Goal: Transaction & Acquisition: Purchase product/service

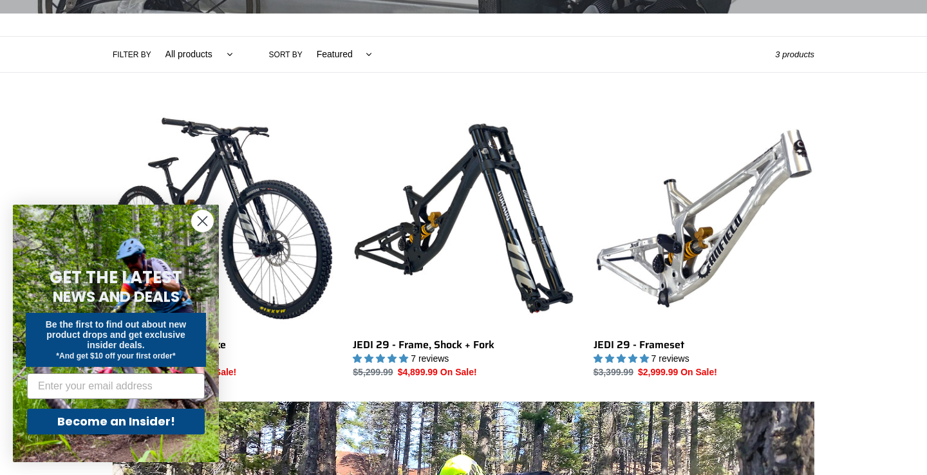
scroll to position [279, 0]
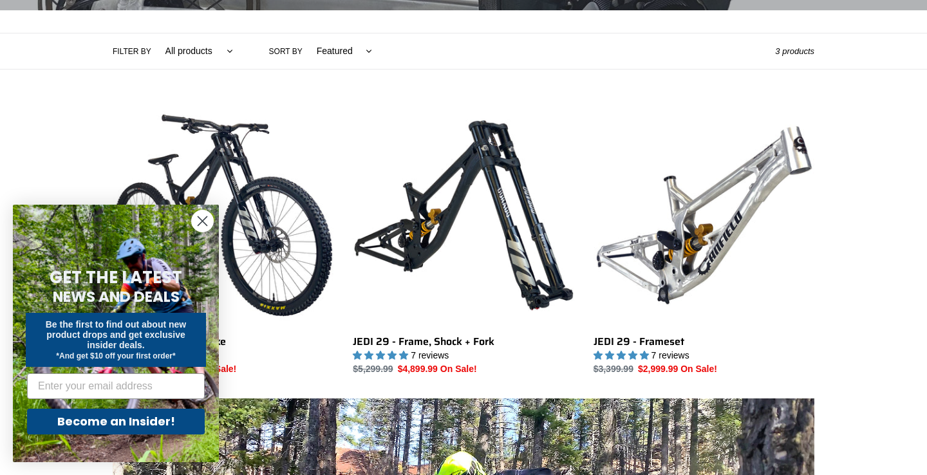
click at [201, 218] on circle "Close dialog" at bounding box center [202, 220] width 21 height 21
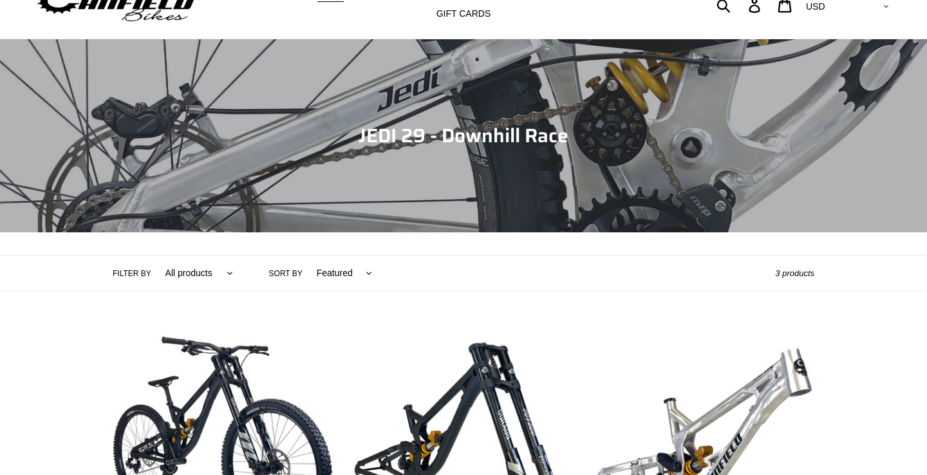
scroll to position [0, 0]
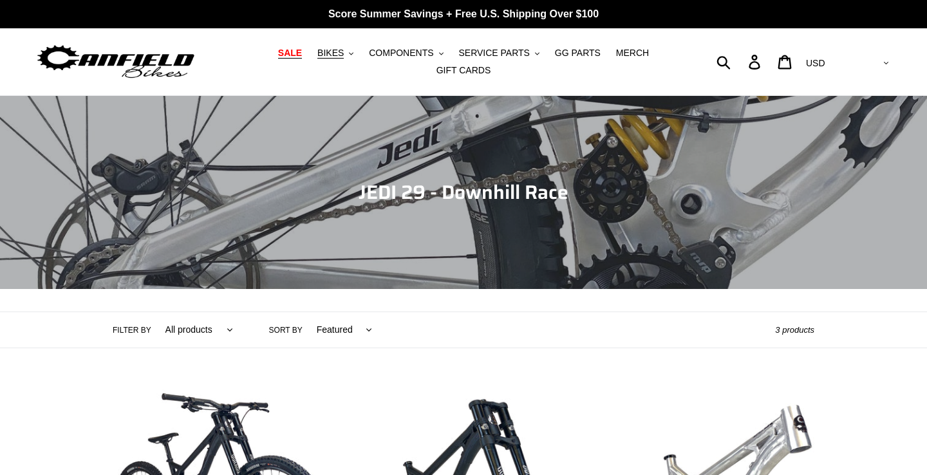
click at [297, 55] on span "SALE" at bounding box center [290, 53] width 24 height 11
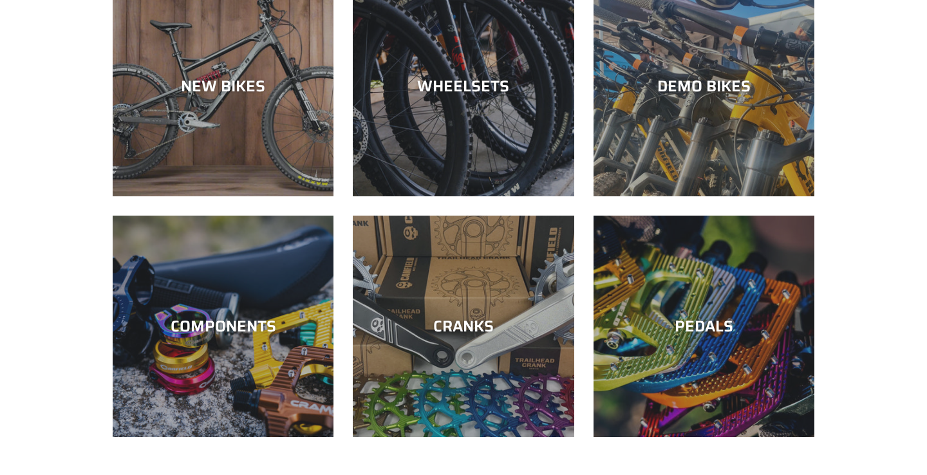
scroll to position [413, 0]
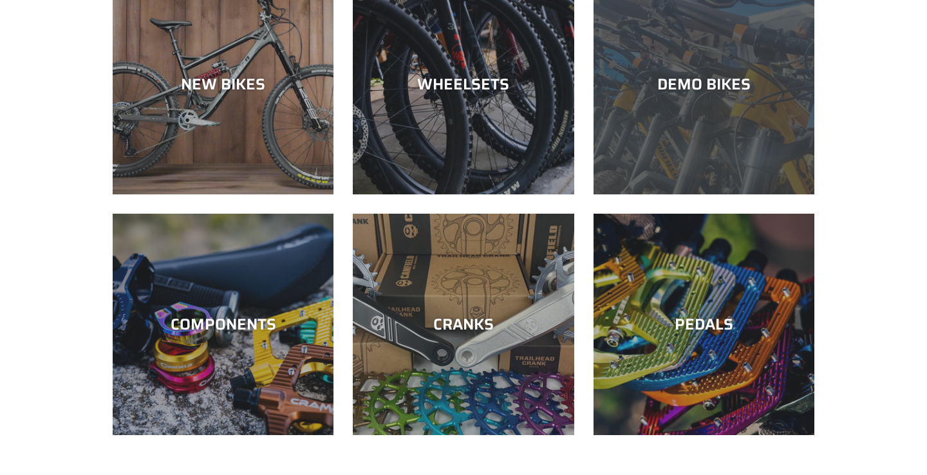
click at [700, 194] on div "DEMO BIKES" at bounding box center [703, 194] width 221 height 0
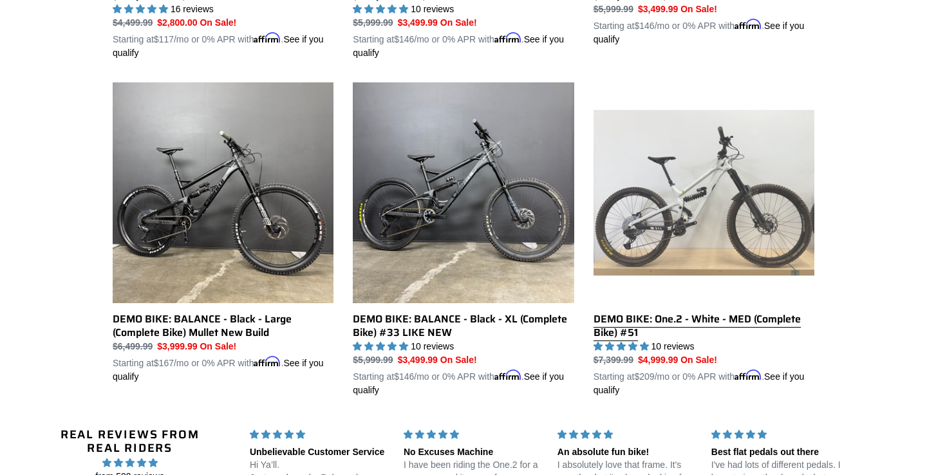
scroll to position [970, 0]
